Goal: Task Accomplishment & Management: Use online tool/utility

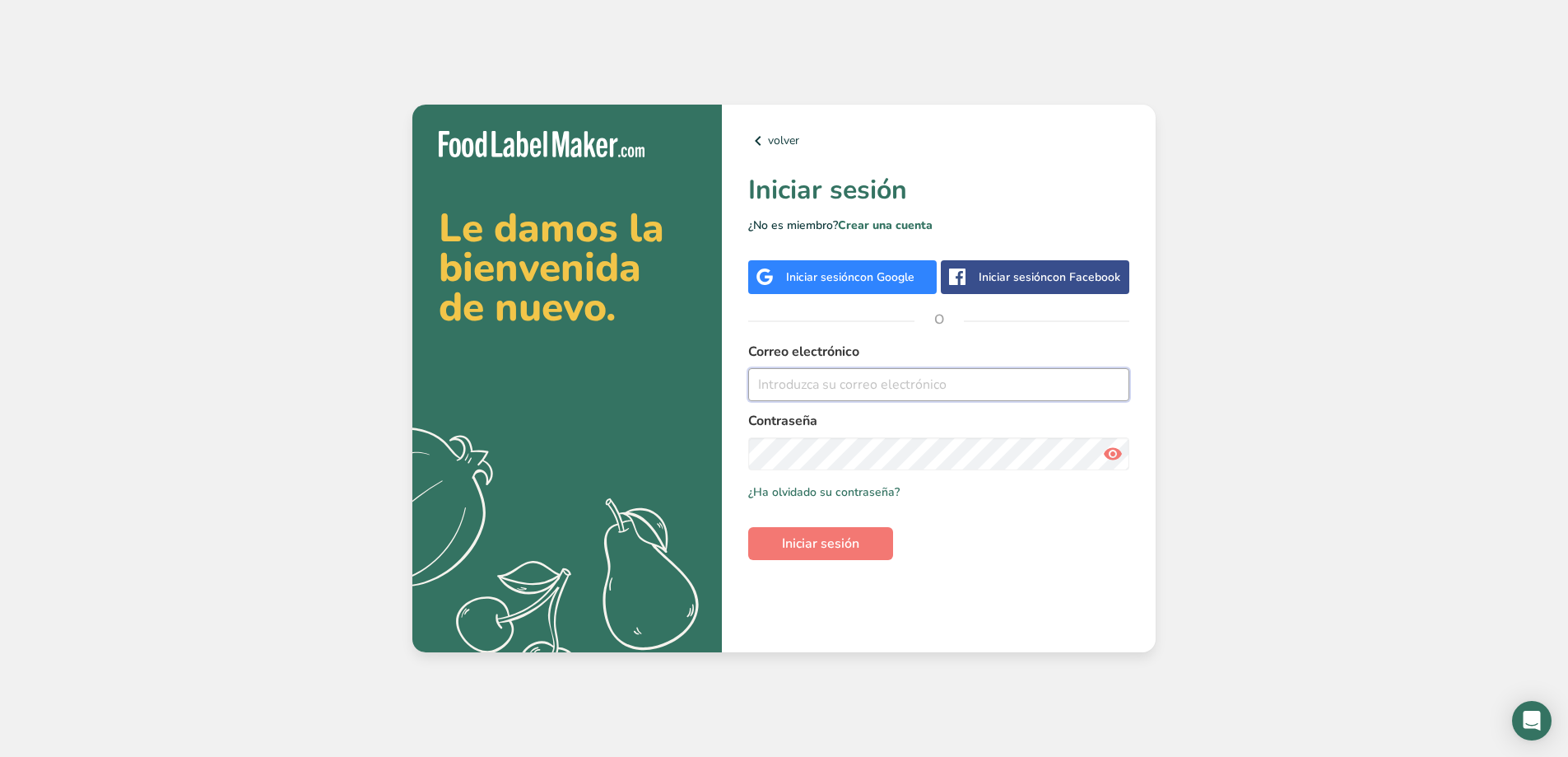
click at [815, 383] on input "email" at bounding box center [938, 383] width 381 height 33
type input "[EMAIL_ADDRESS][DOMAIN_NAME]"
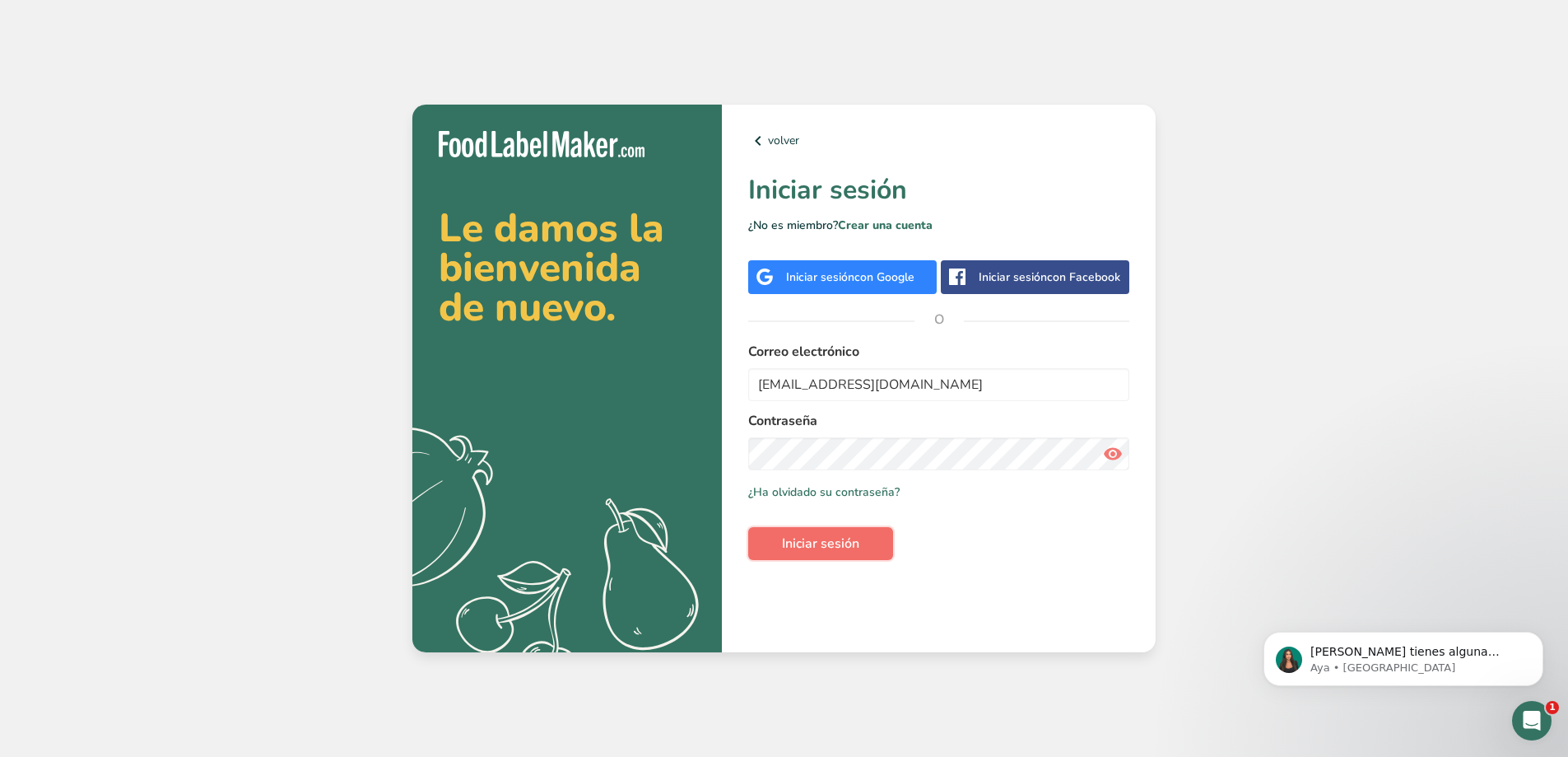
click at [854, 550] on span "Iniciar sesión" at bounding box center [821, 544] width 77 height 20
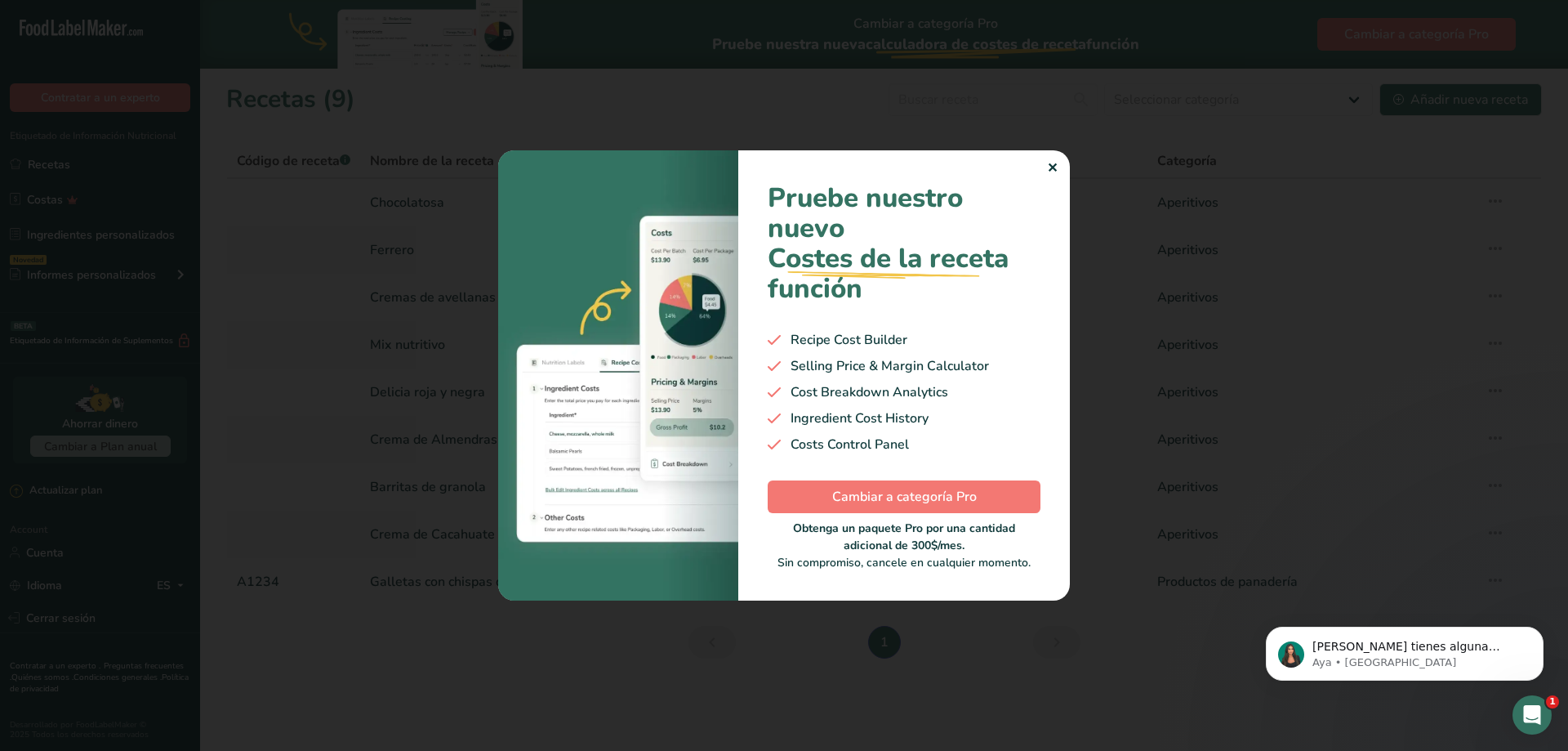
click at [1051, 168] on div "✕" at bounding box center [1051, 168] width 11 height 20
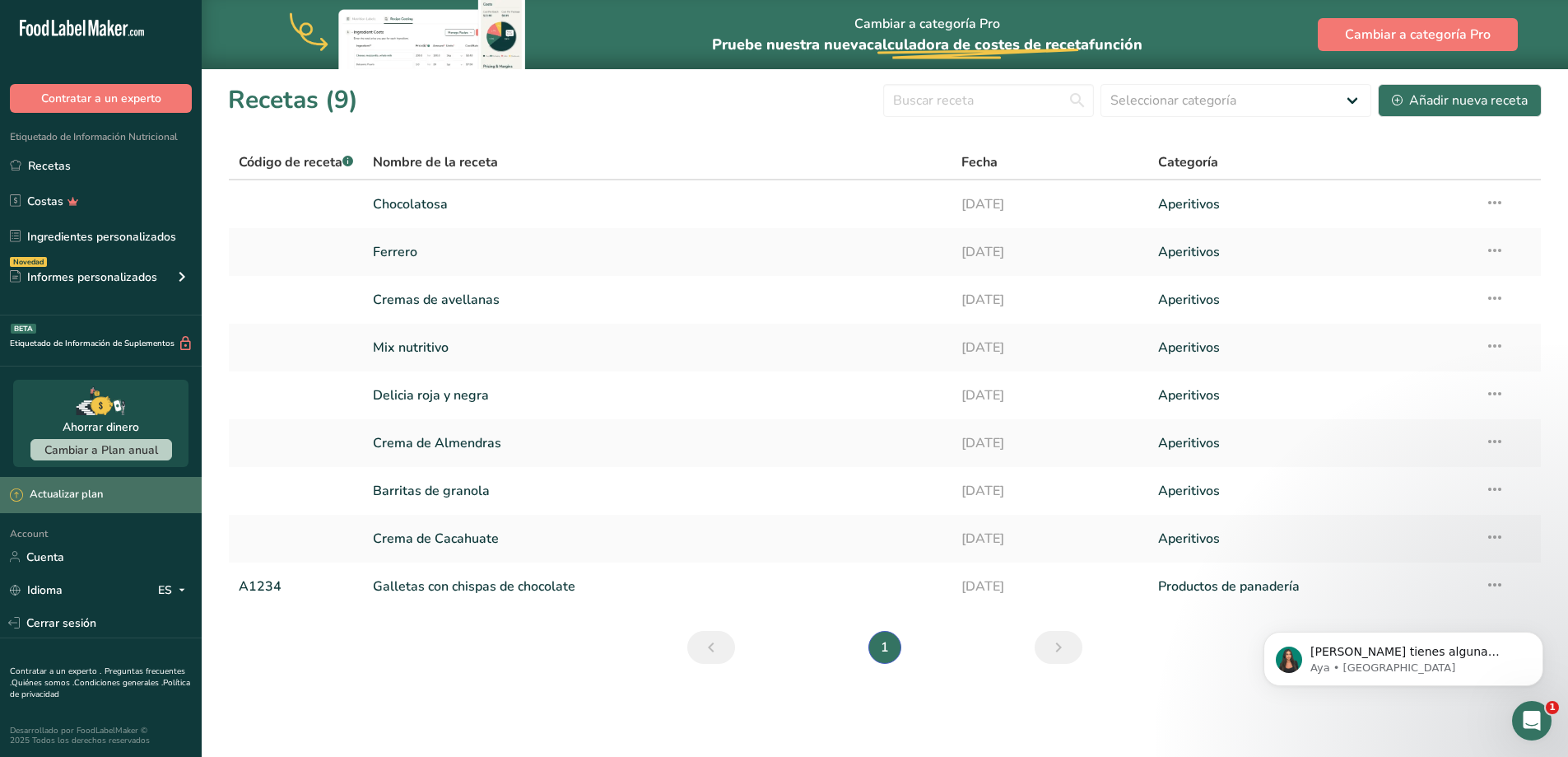
click at [64, 494] on div "Actualizar plan" at bounding box center [56, 494] width 93 height 17
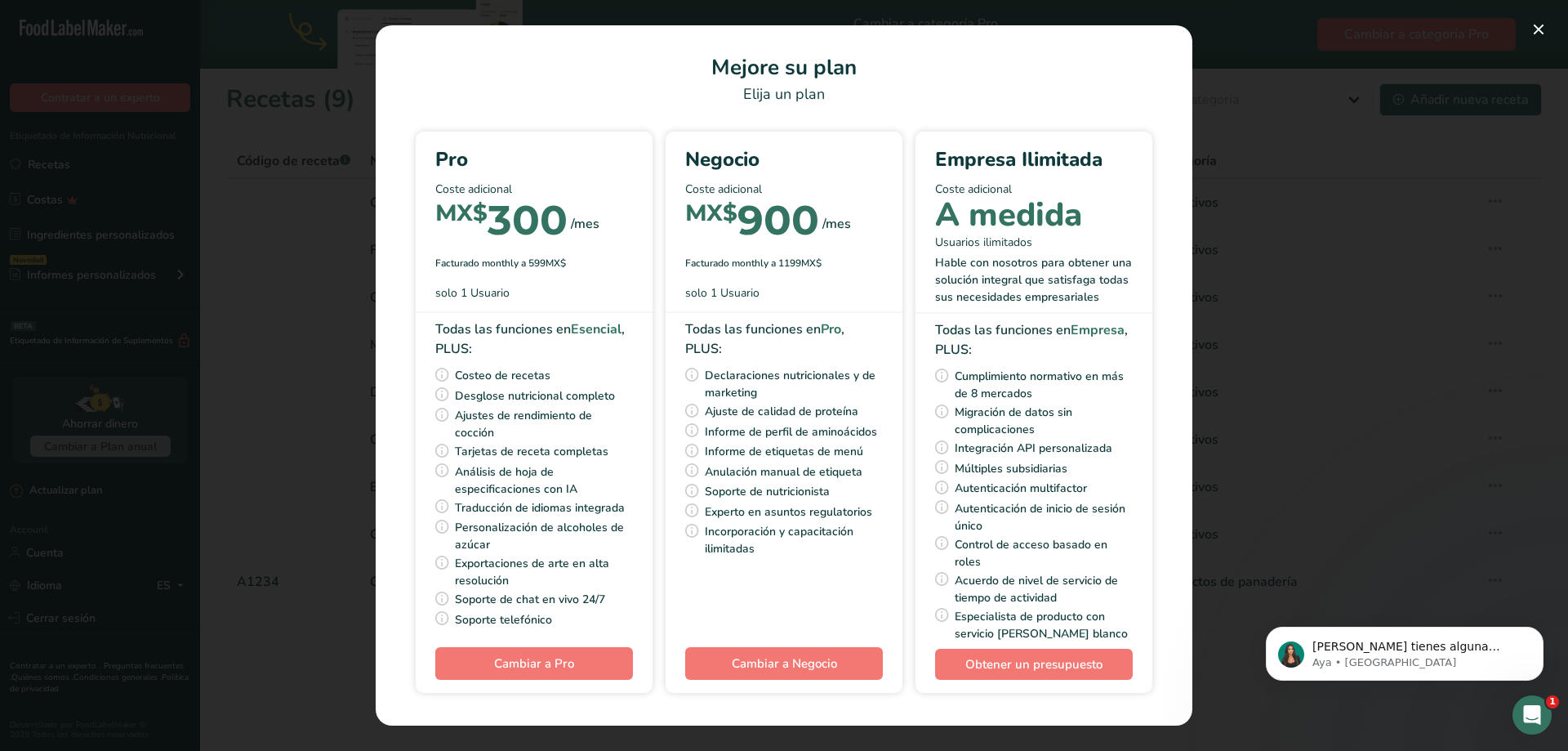
click at [1285, 379] on div "Pick Your Pricing Plan Modal" at bounding box center [784, 376] width 1568 height 751
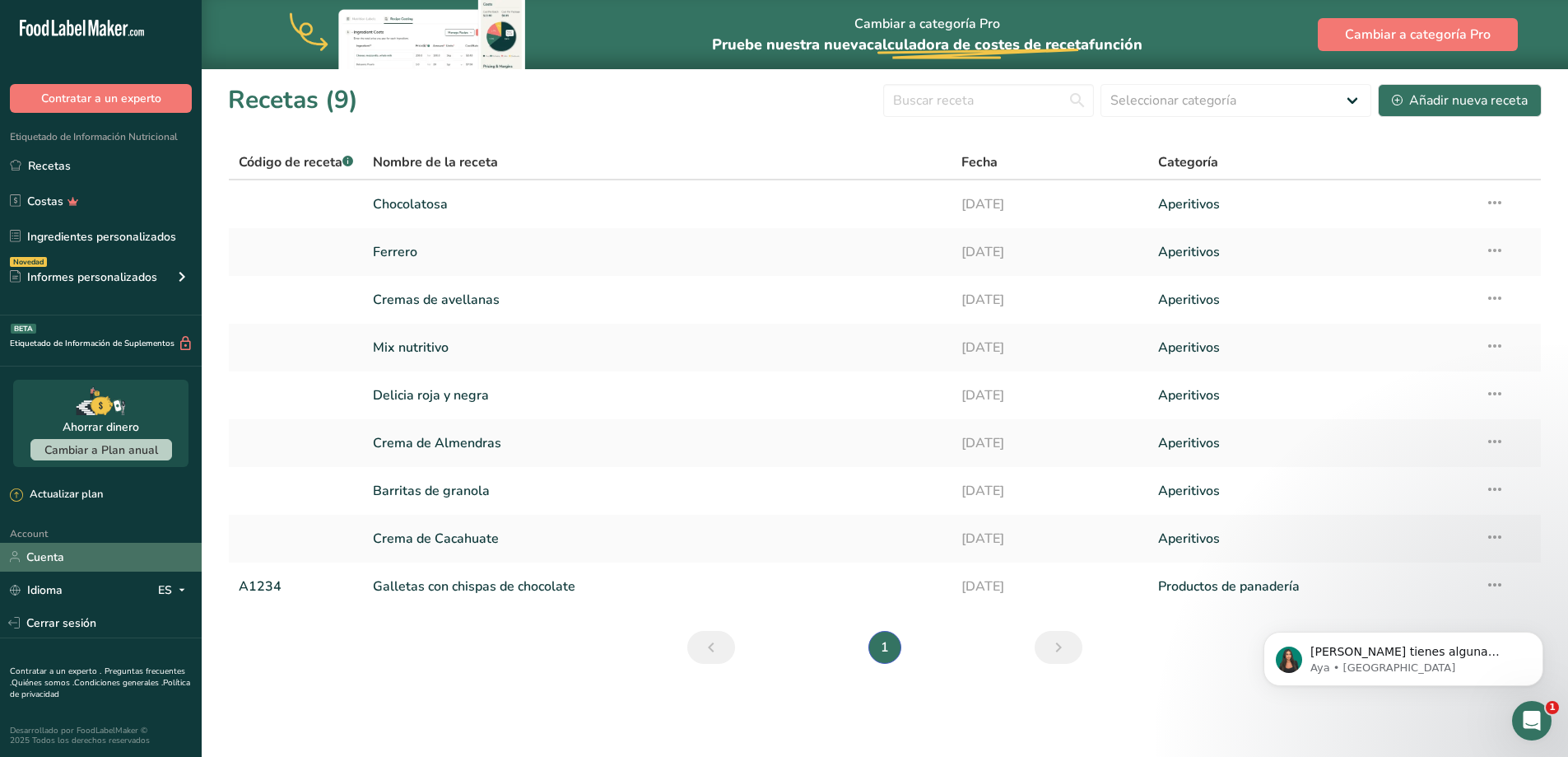
click at [95, 551] on link "Cuenta" at bounding box center [101, 557] width 202 height 29
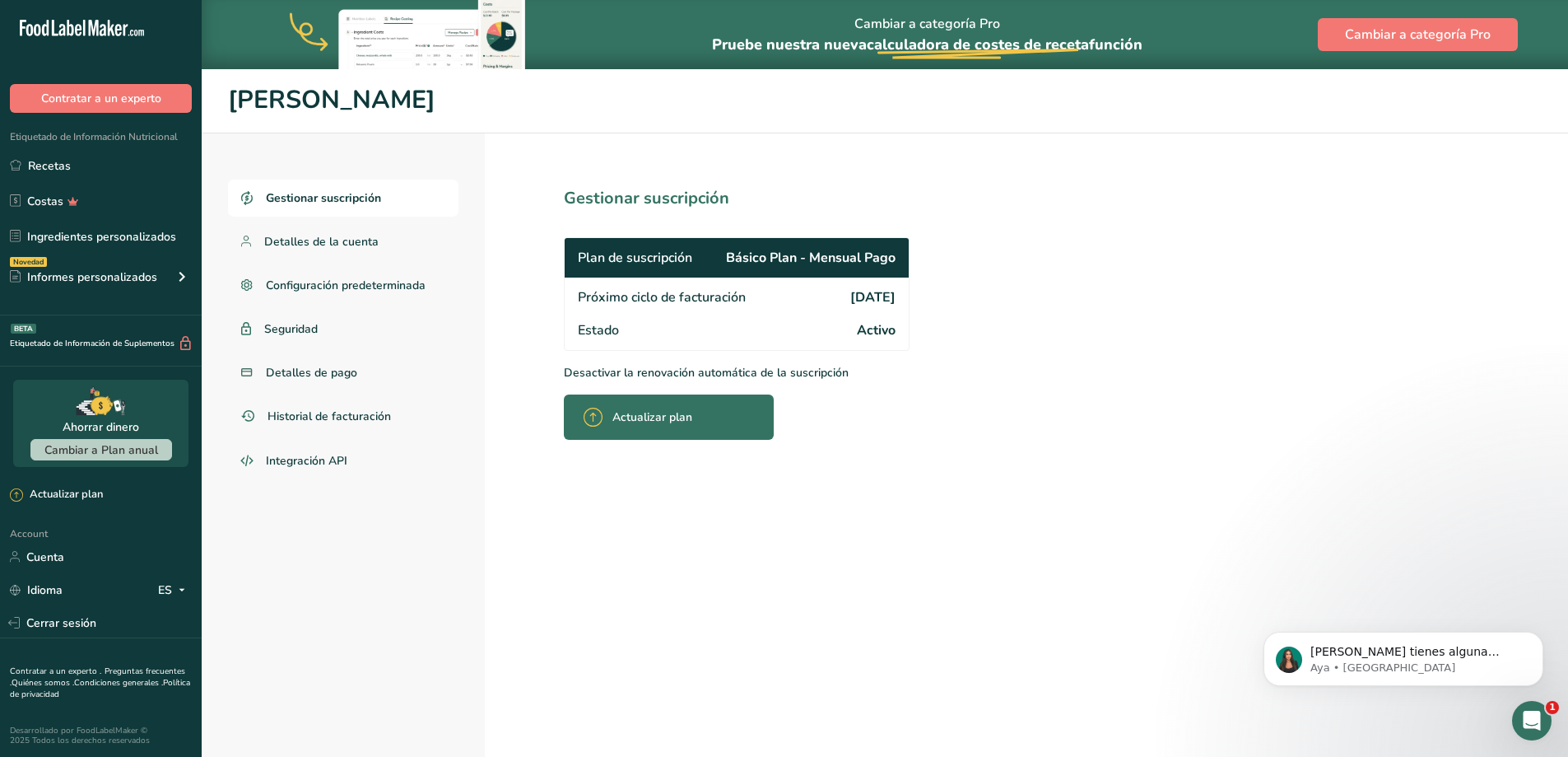
click at [613, 372] on p "Desactivar la renovación automática de la suscripción" at bounding box center [773, 372] width 418 height 17
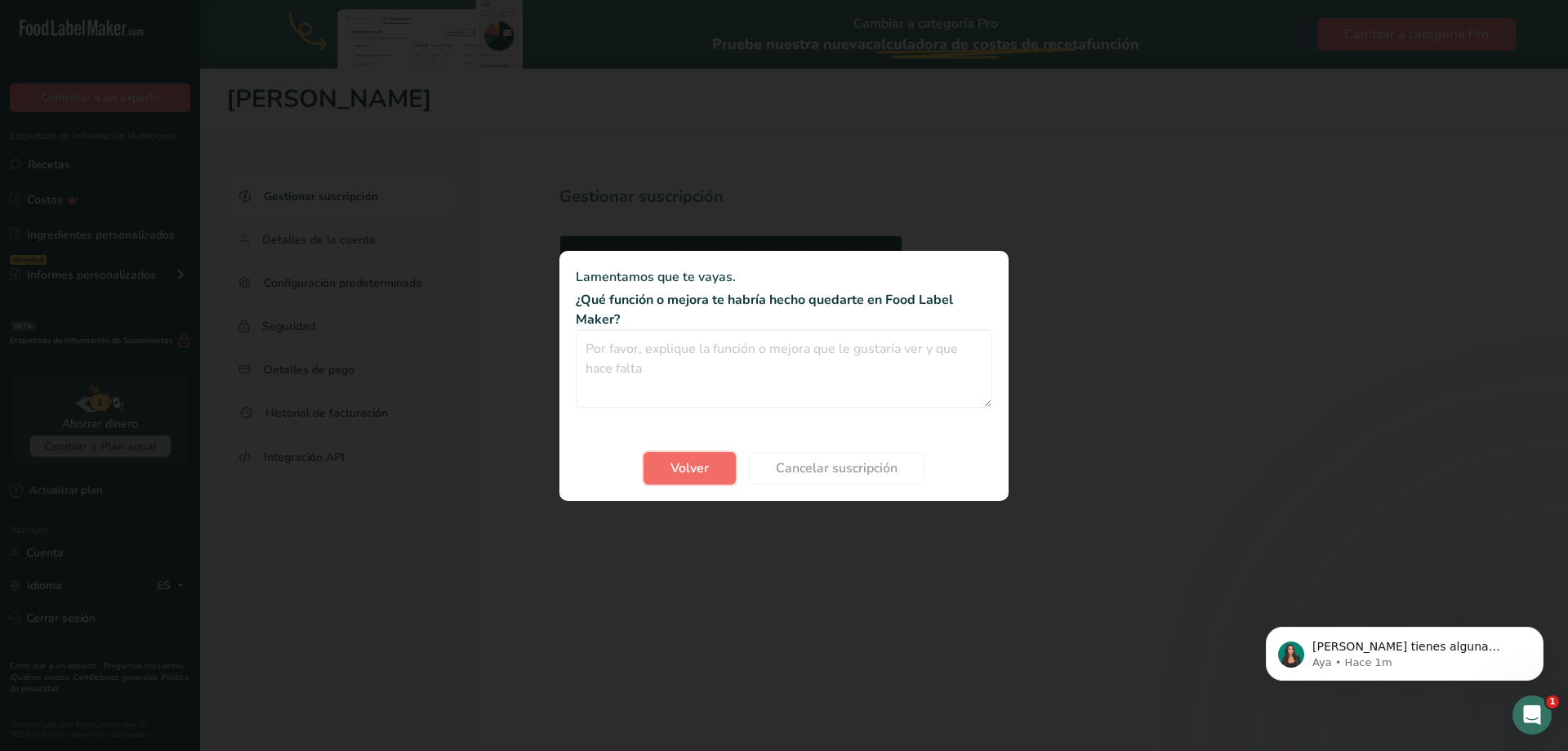
click at [687, 465] on span "Volver" at bounding box center [689, 468] width 38 height 20
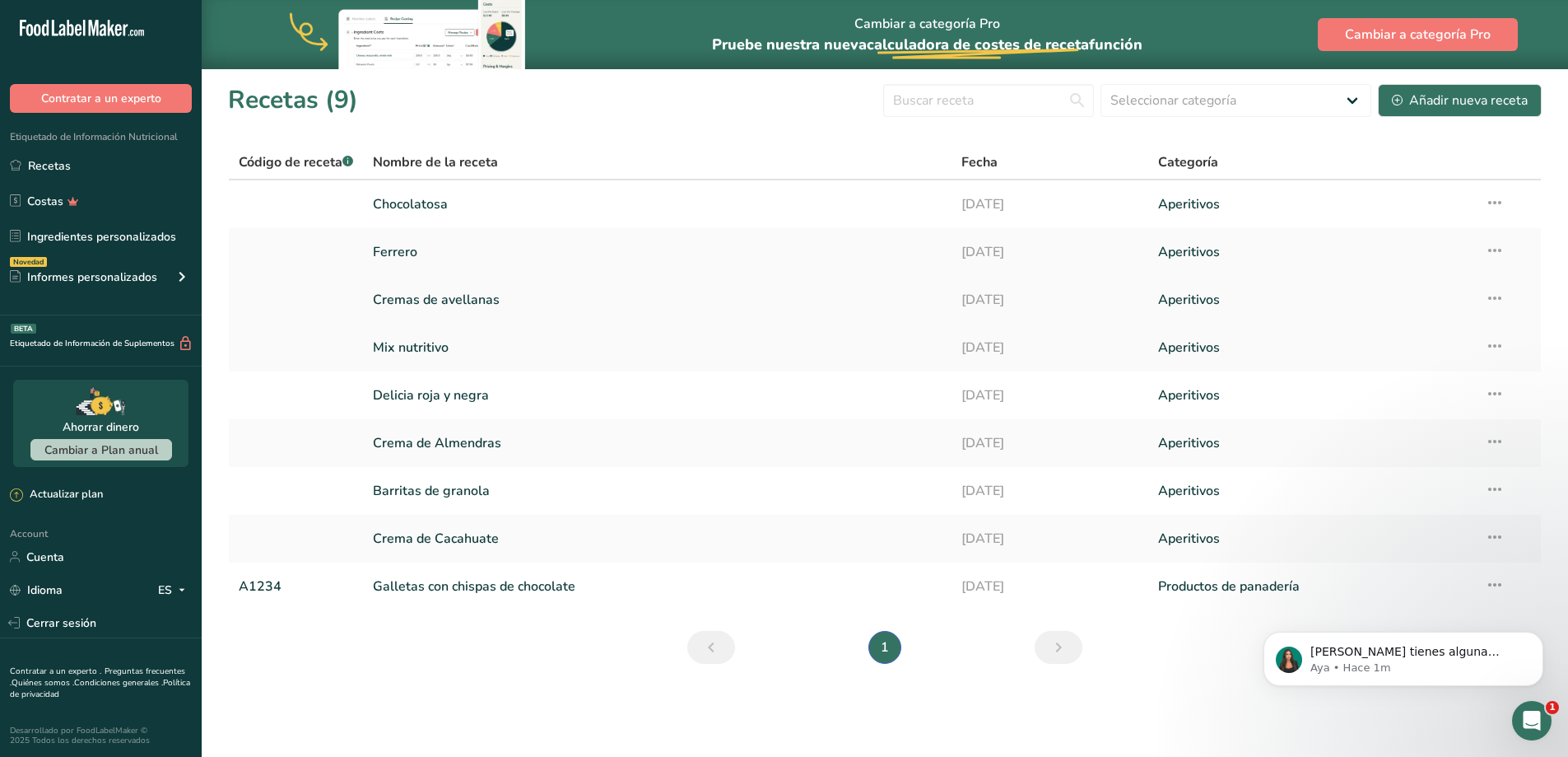
click at [485, 302] on link "Cremas de avellanas" at bounding box center [657, 299] width 569 height 35
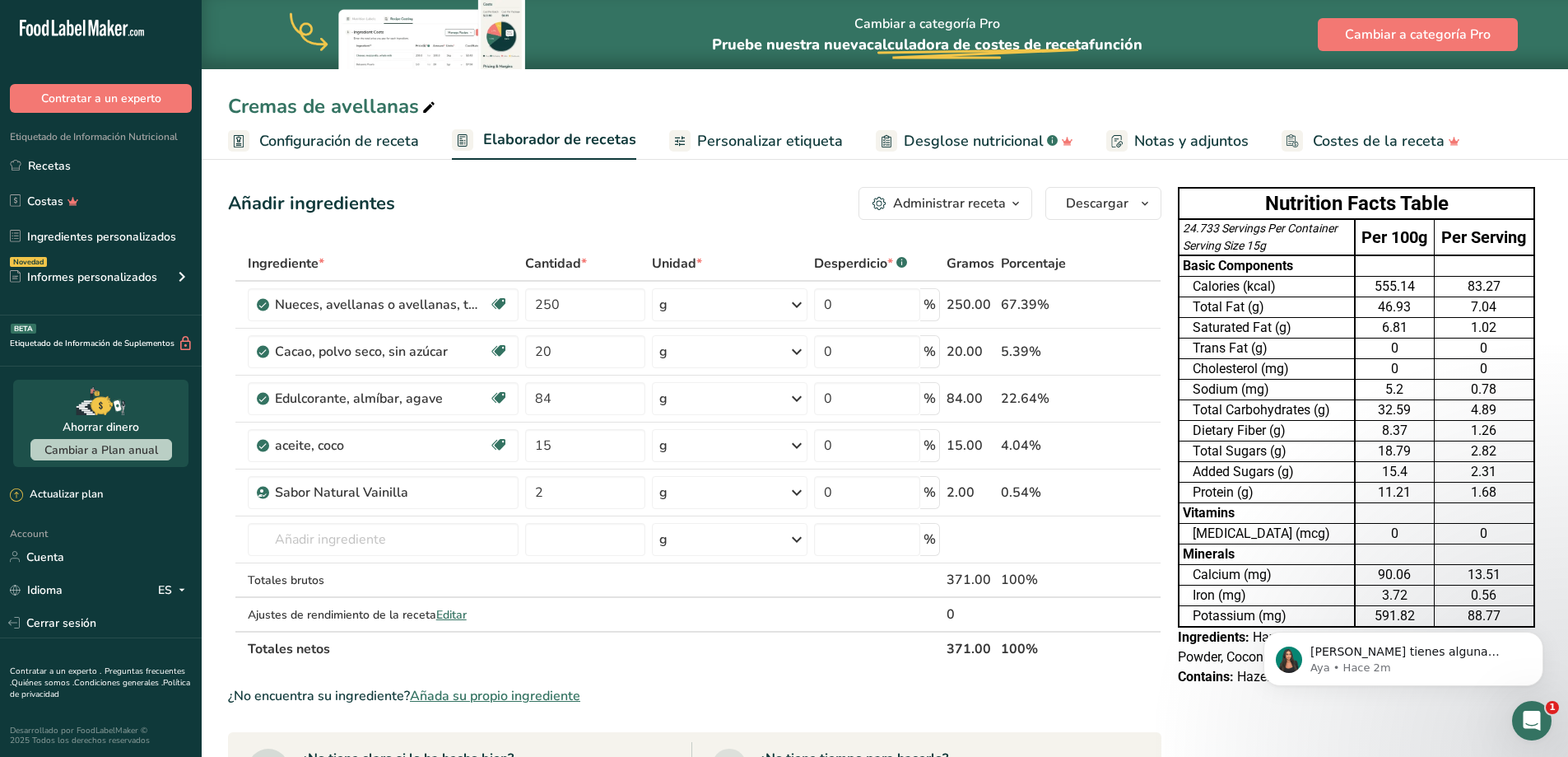
click at [748, 134] on span "Personalizar etiqueta" at bounding box center [770, 141] width 146 height 22
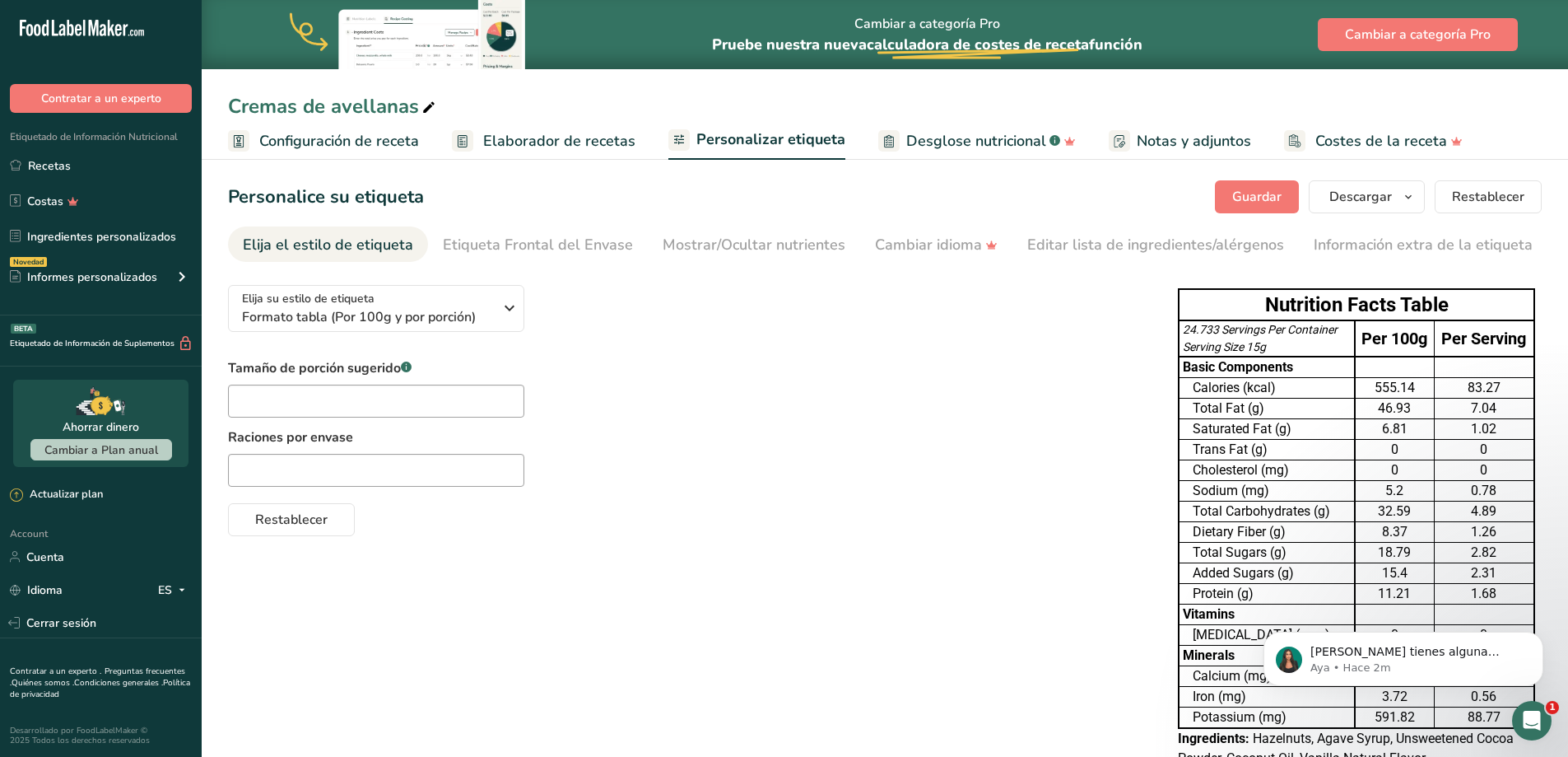
click at [513, 136] on span "Elaborador de recetas" at bounding box center [560, 141] width 153 height 22
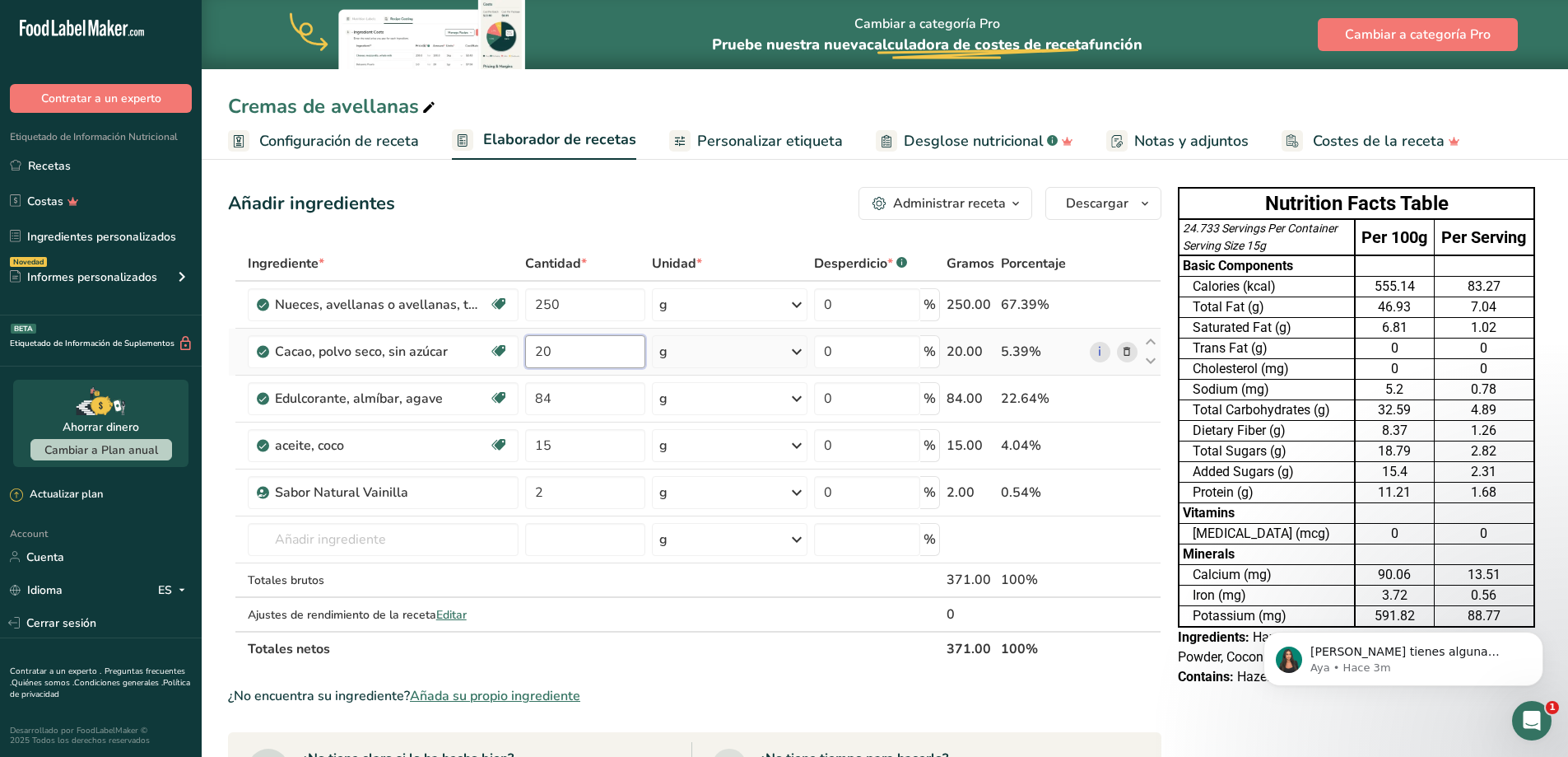
click at [553, 347] on input "20" at bounding box center [584, 351] width 120 height 33
type input "25"
click at [844, 707] on section "Ingrediente * Cantidad * Unidad * Desperdicio * .a-a{fill:#347362;}.b-a{fill:#f…" at bounding box center [694, 730] width 933 height 969
click at [1142, 196] on icon "button" at bounding box center [1144, 203] width 13 height 21
